Goal: Check status

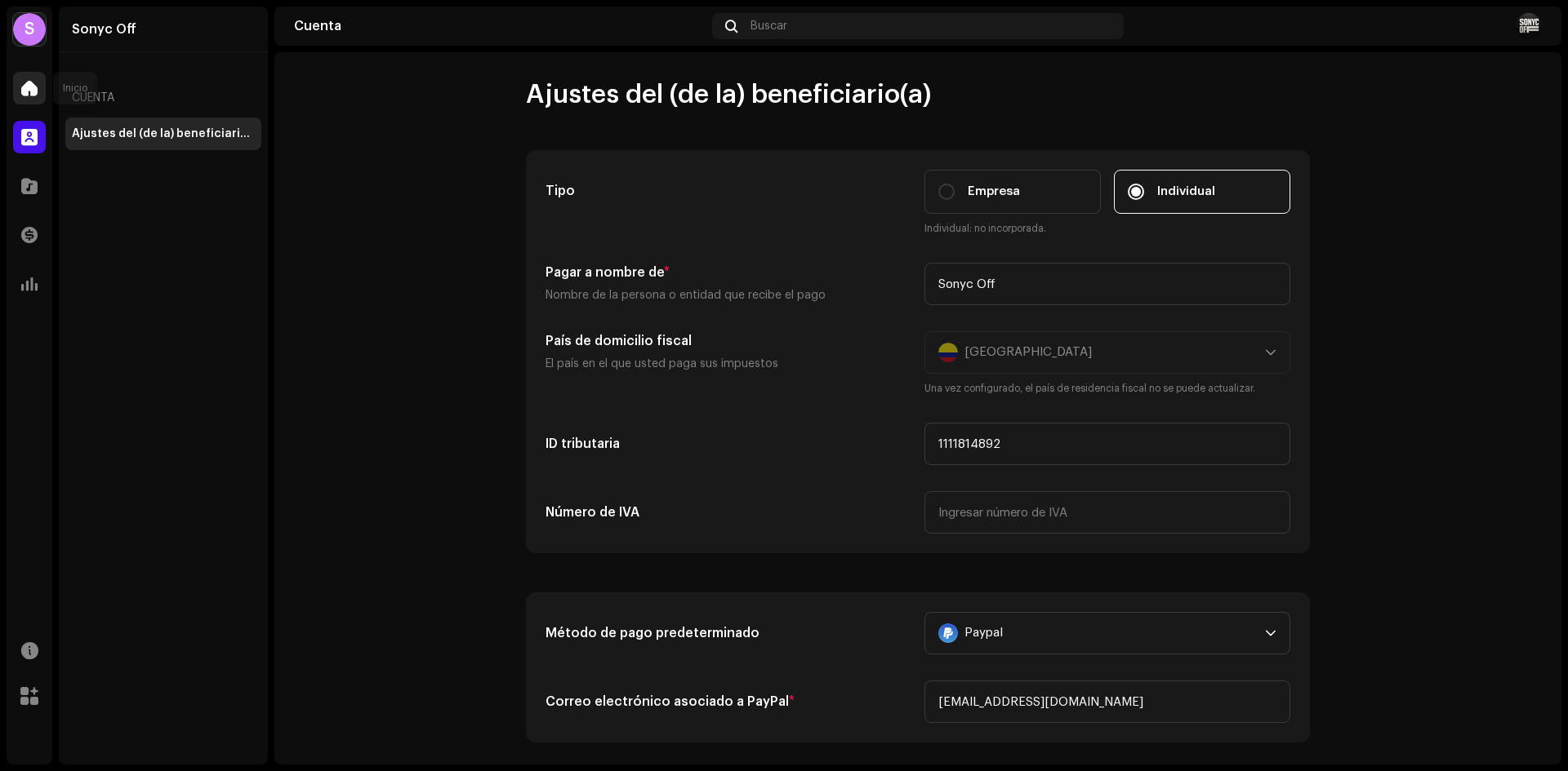
click at [30, 84] on span at bounding box center [29, 88] width 16 height 13
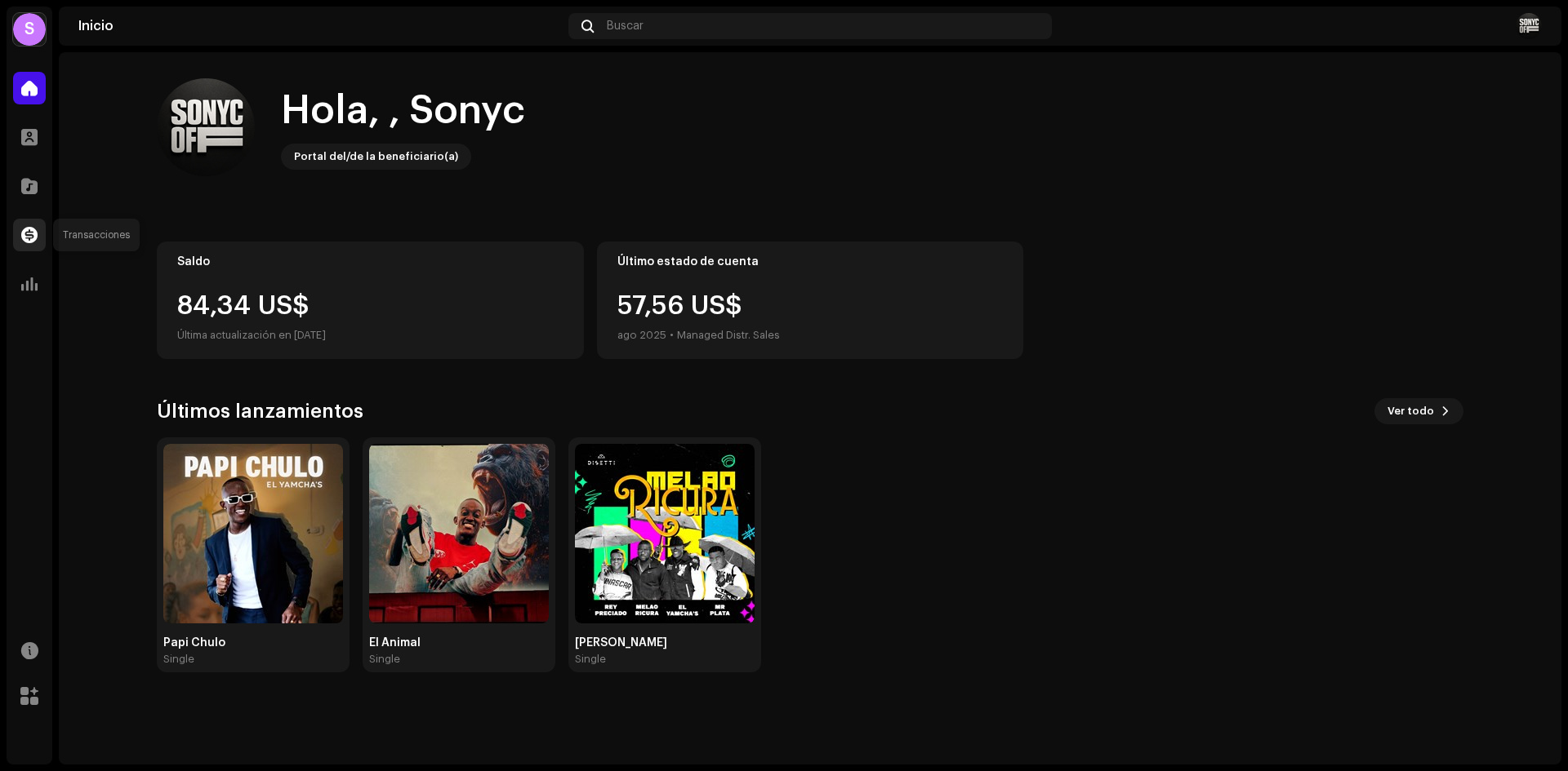
click at [21, 232] on span at bounding box center [29, 235] width 16 height 13
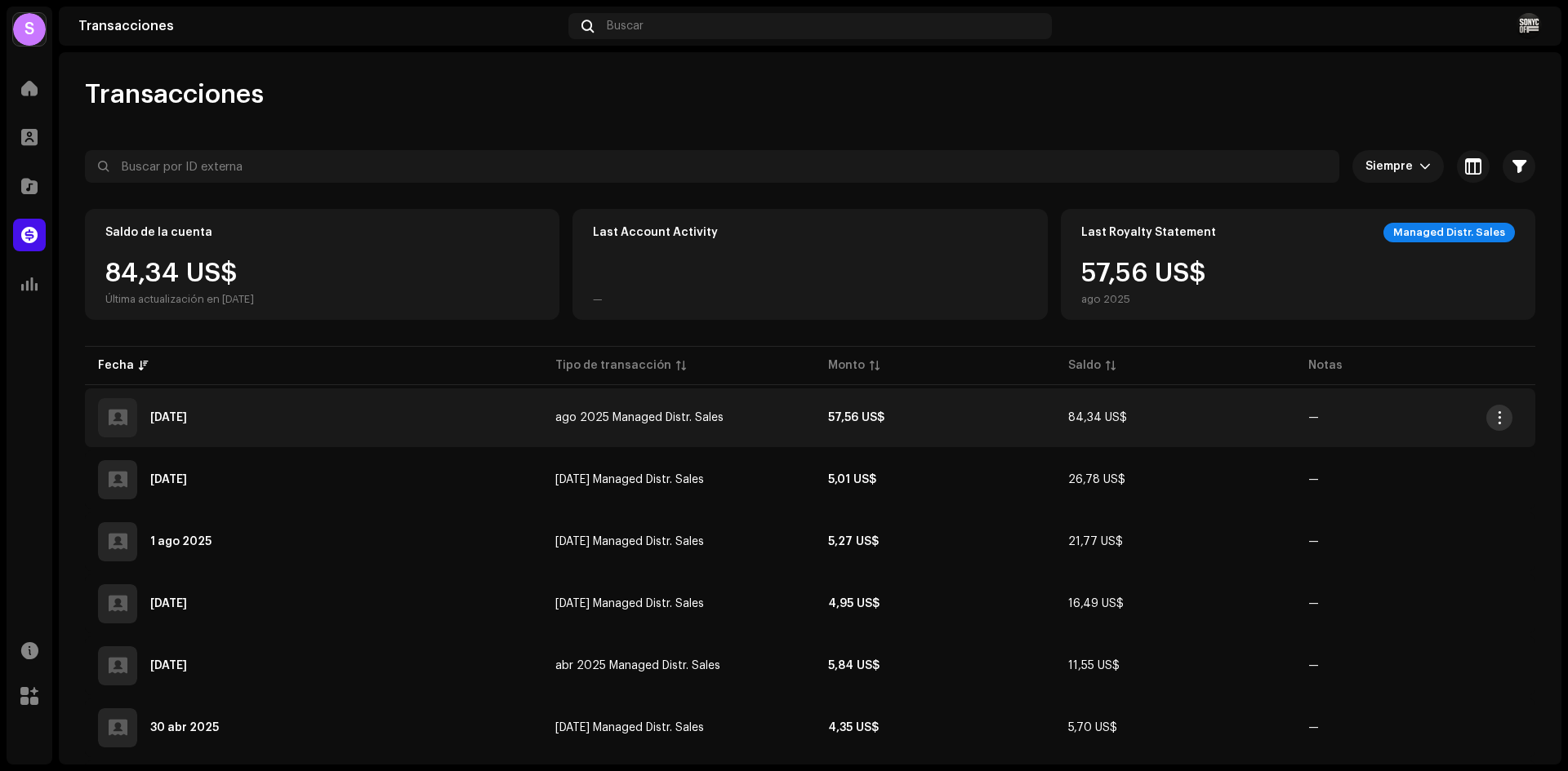
click at [1505, 418] on span "button" at bounding box center [1500, 418] width 13 height 13
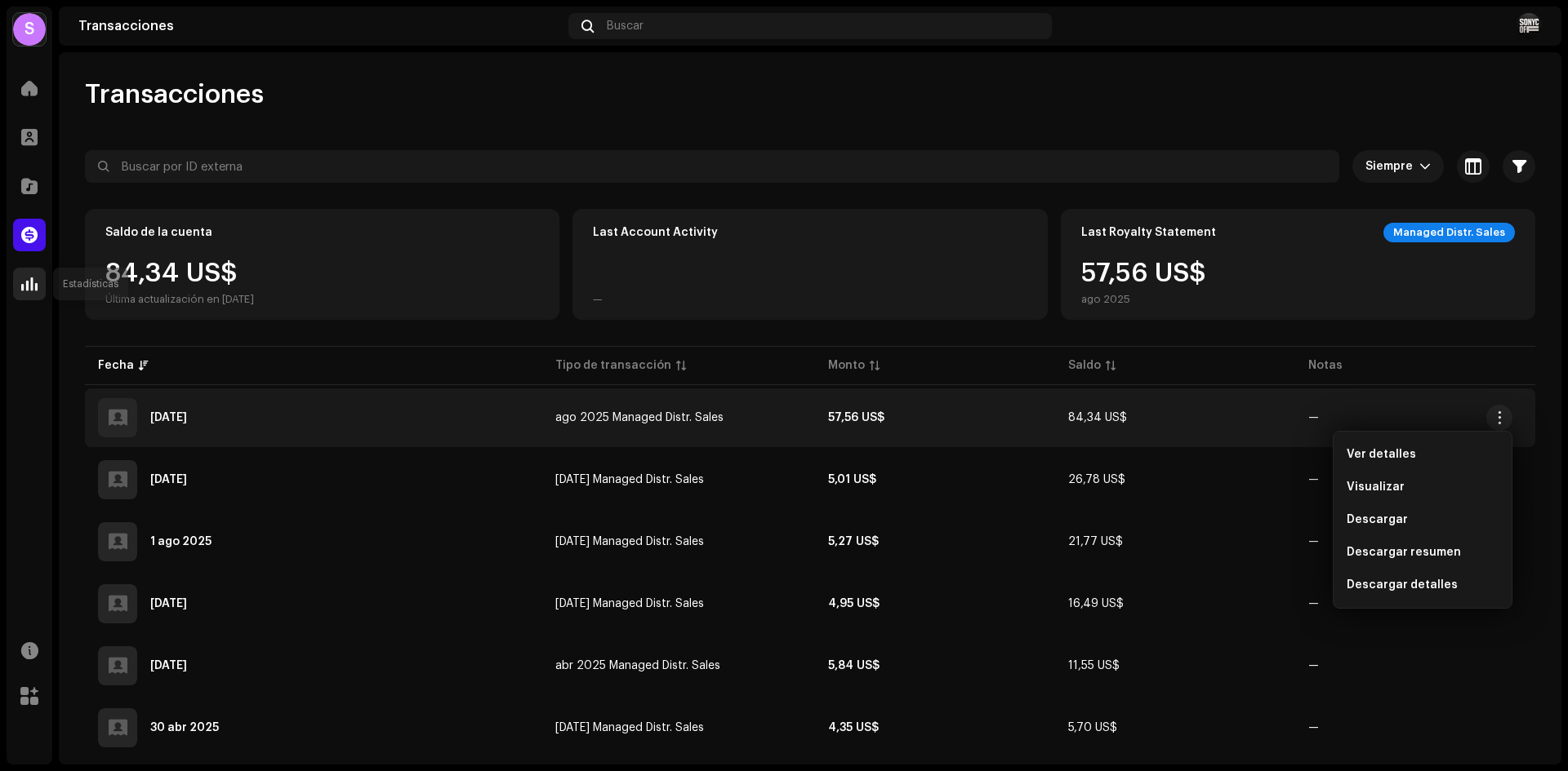
click at [33, 289] on span at bounding box center [29, 284] width 16 height 13
